Goal: Consume media (video, audio)

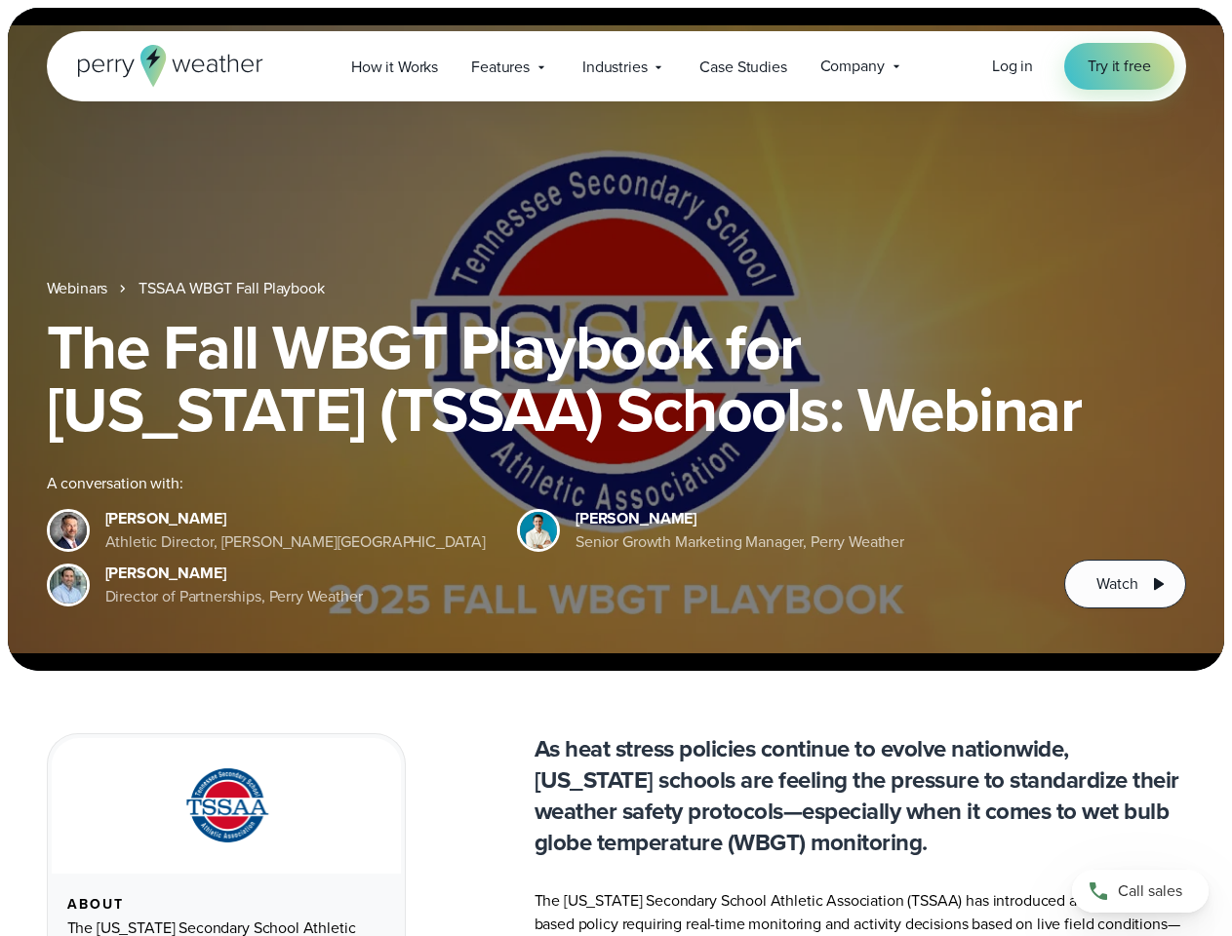
click at [615, 468] on div "The Fall WBGT Playbook for [US_STATE] (TSSAA) Schools: Webinar A conversation w…" at bounding box center [616, 462] width 1139 height 293
click at [615, 66] on span "Industries" at bounding box center [614, 67] width 64 height 23
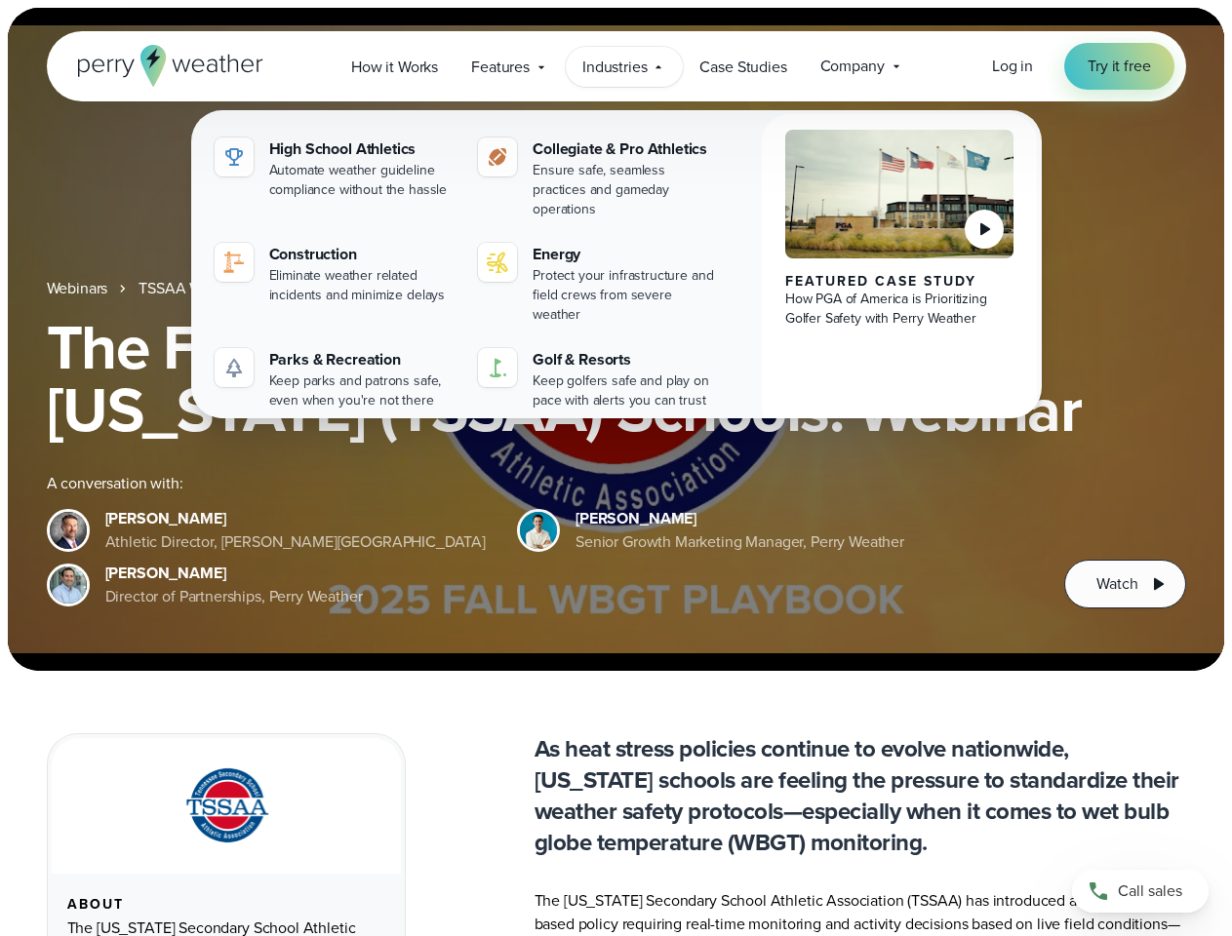
click at [615, 339] on h1 "The Fall WBGT Playbook for [US_STATE] (TSSAA) Schools: Webinar" at bounding box center [616, 378] width 1139 height 125
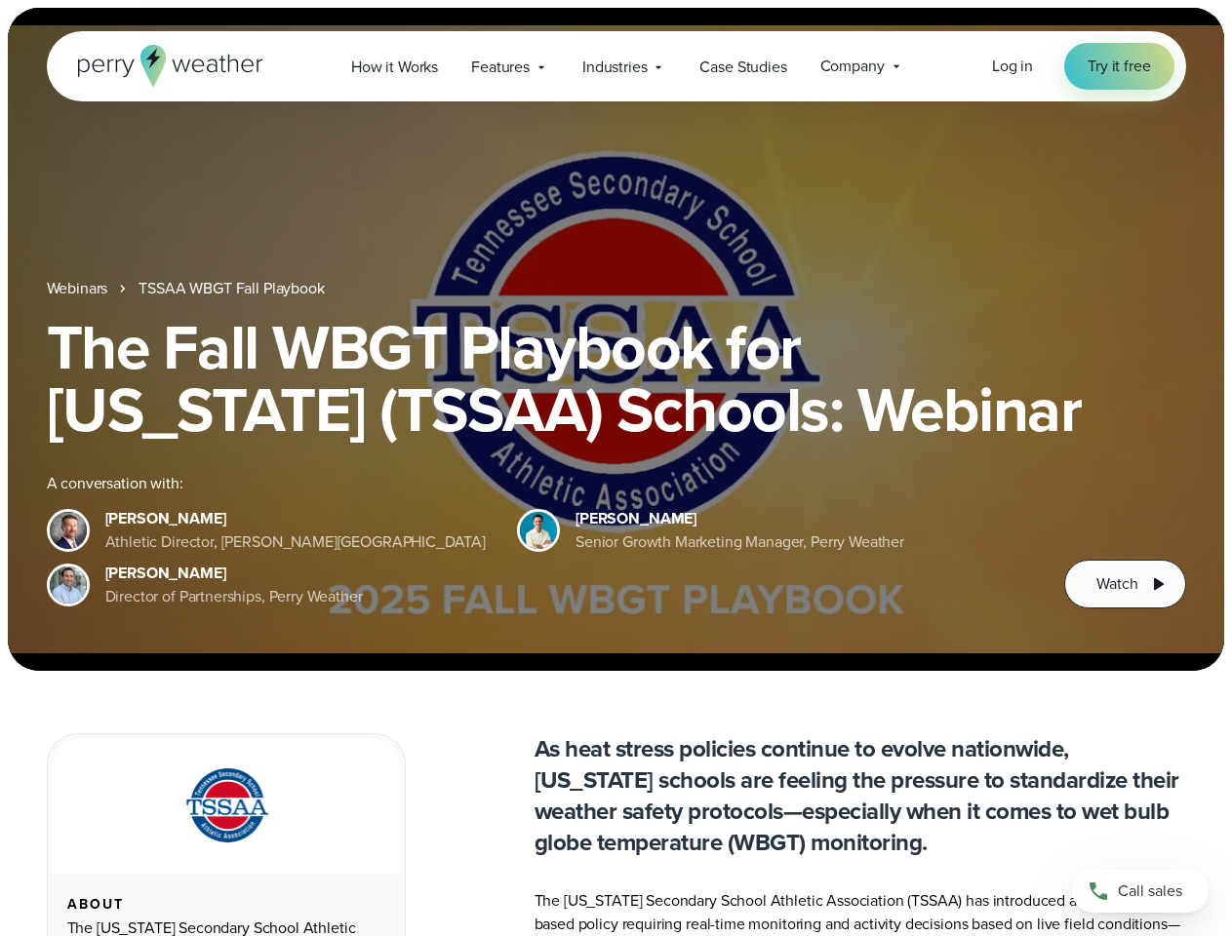
click at [233, 289] on link "TSSAA WBGT Fall Playbook" at bounding box center [230, 288] width 185 height 23
click at [1124, 584] on span "Watch" at bounding box center [1116, 583] width 41 height 23
